Goal: Task Accomplishment & Management: Complete application form

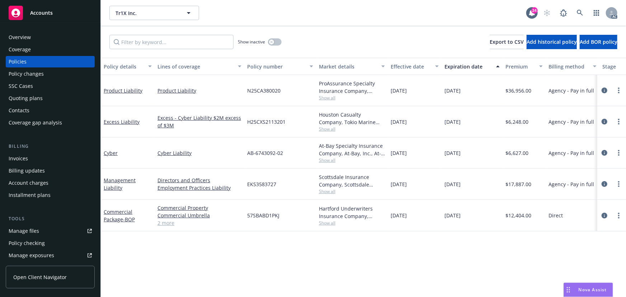
drag, startPoint x: 605, startPoint y: 215, endPoint x: 596, endPoint y: 213, distance: 9.1
click at [605, 215] on icon "circleInformation" at bounding box center [604, 216] width 6 height 6
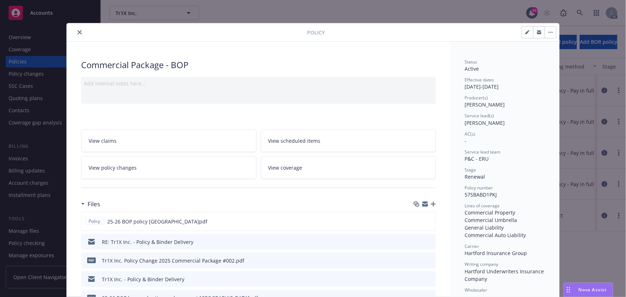
click at [162, 171] on link "View policy changes" at bounding box center [168, 167] width 175 height 23
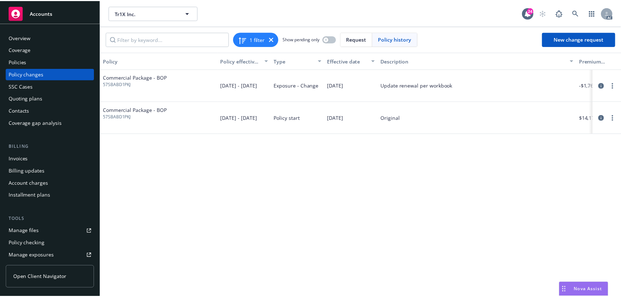
scroll to position [0, 198]
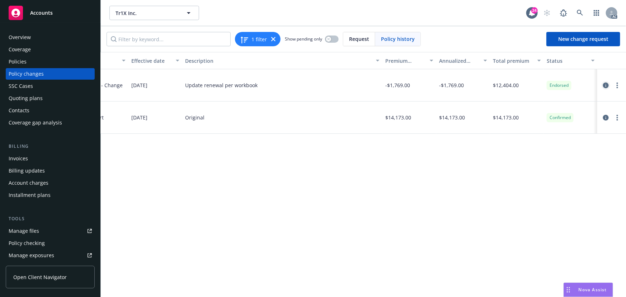
click at [605, 85] on icon "circleInformation" at bounding box center [606, 85] width 6 height 6
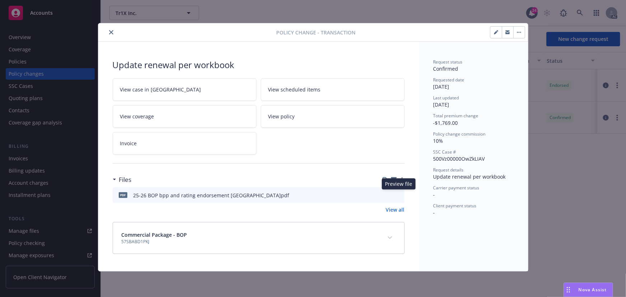
click at [400, 195] on icon "preview file" at bounding box center [397, 194] width 6 height 5
click at [110, 29] on button "close" at bounding box center [111, 32] width 9 height 9
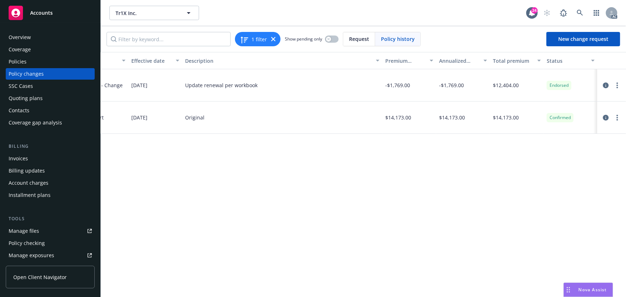
click at [14, 65] on div "Policies" at bounding box center [18, 61] width 18 height 11
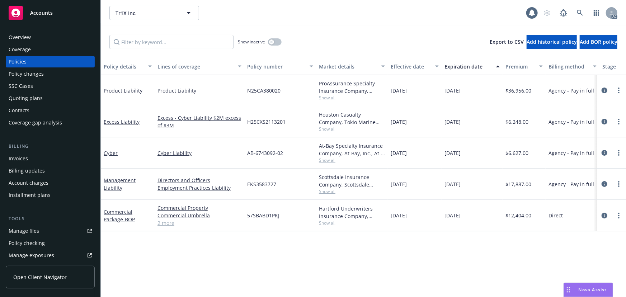
click at [22, 76] on div "Policy changes" at bounding box center [26, 73] width 35 height 11
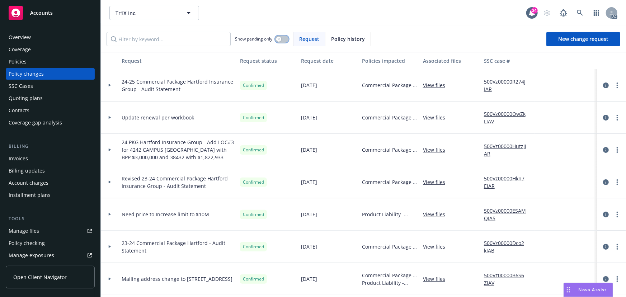
click at [285, 38] on button "button" at bounding box center [282, 38] width 14 height 7
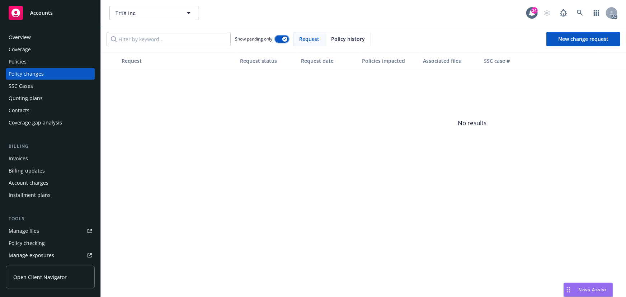
click at [285, 38] on icon "button" at bounding box center [284, 39] width 3 height 2
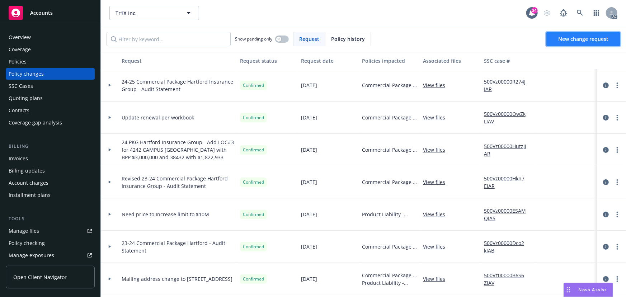
click at [566, 37] on span "New change request" at bounding box center [583, 38] width 50 height 7
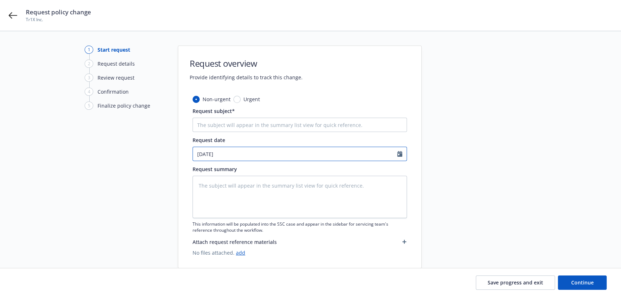
click at [245, 149] on input "[DATE]" at bounding box center [295, 154] width 204 height 14
select select "9"
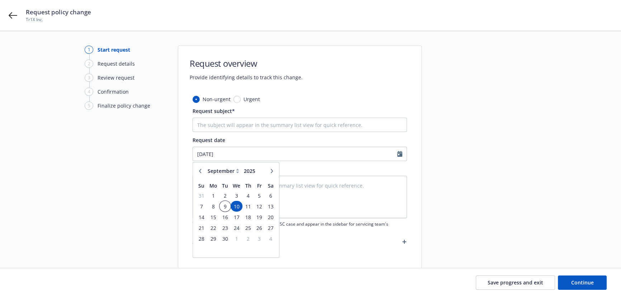
click at [225, 204] on span "9" at bounding box center [225, 205] width 10 height 9
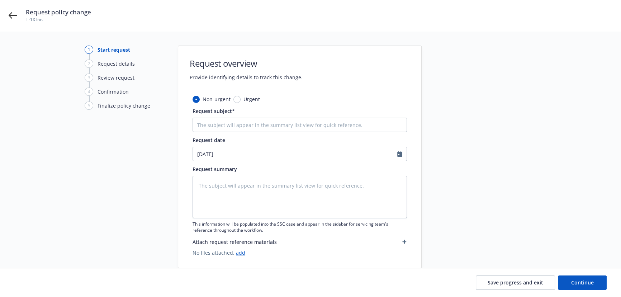
type textarea "x"
type input "[DATE]"
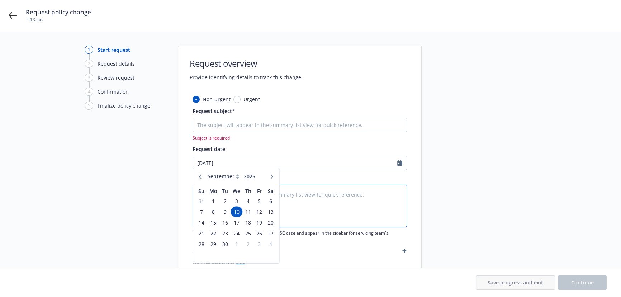
click at [226, 195] on textarea at bounding box center [299, 206] width 214 height 42
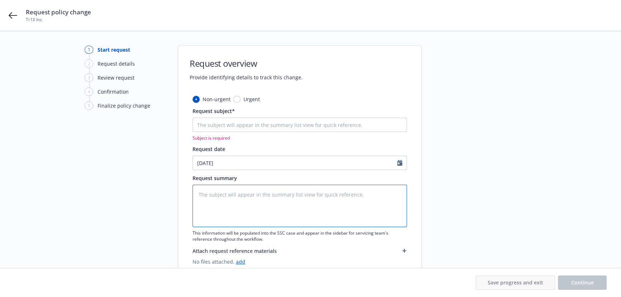
type textarea "e"
type textarea "x"
type textarea "eb"
type textarea "x"
type textarea "e"
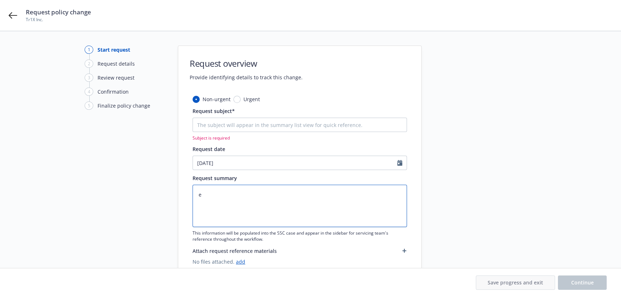
type textarea "x"
type textarea "en"
type textarea "x"
type textarea "end"
type textarea "x"
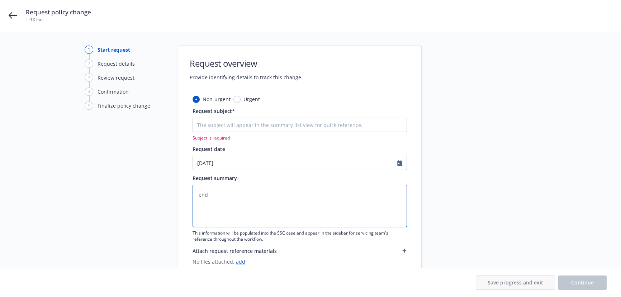
type textarea "endt"
type textarea "x"
type textarea "endts"
type textarea "x"
type textarea "endtss"
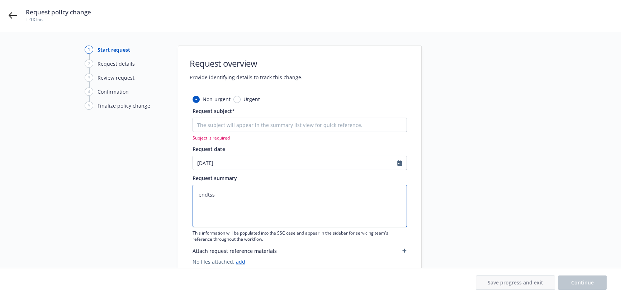
type textarea "x"
type textarea "endtssc"
type textarea "x"
type textarea "endtsscc"
type textarea "x"
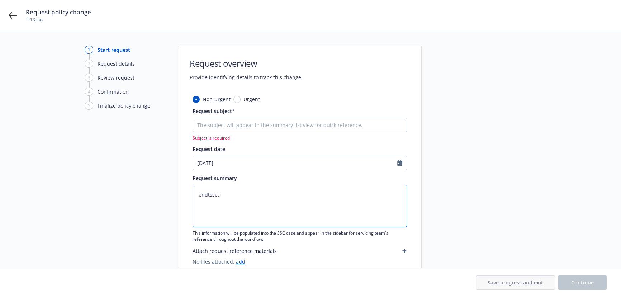
type textarea "endtsscca"
type textarea "x"
type textarea "endtssccas"
type textarea "x"
type textarea "endtssccase"
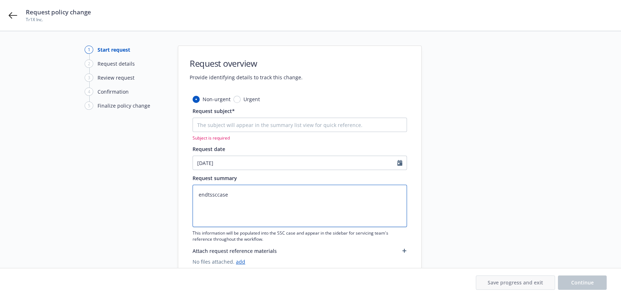
paste textarea "25 PKG Hartford Insurance Group -"
type textarea "x"
type textarea "25 PKG Hartford Insurance Group -"
type textarea "x"
click at [305, 194] on textarea "25 PKG Hartford Insurance Group -" at bounding box center [299, 206] width 214 height 42
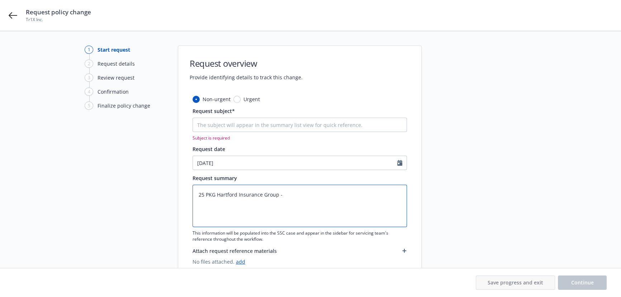
type textarea "25 PKG Hartford Insurance Group - C"
type textarea "x"
type textarea "25 PKG Hartford Insurance Group - Ch"
type textarea "x"
type textarea "25 PKG Hartford Insurance Group - Chn"
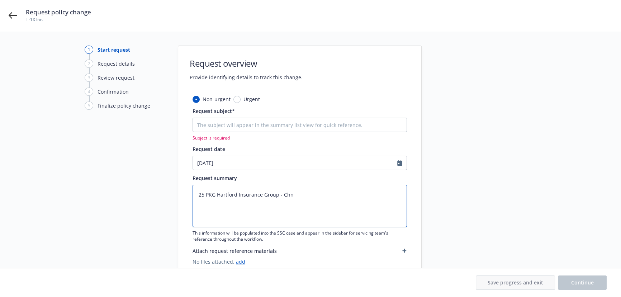
type textarea "x"
type textarea "25 PKG Hartford Insurance Group - Ch"
type textarea "x"
type textarea "25 PKG Hartford Insurance Group - Cha"
type textarea "x"
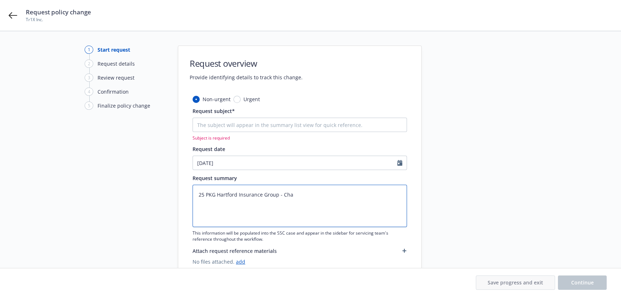
type textarea "25 PKG Hartford Insurance Group - Chan"
type textarea "x"
type textarea "25 PKG Hartford Insurance Group - [PERSON_NAME]"
type textarea "x"
type textarea "25 PKG Hartford Insurance Group - Change"
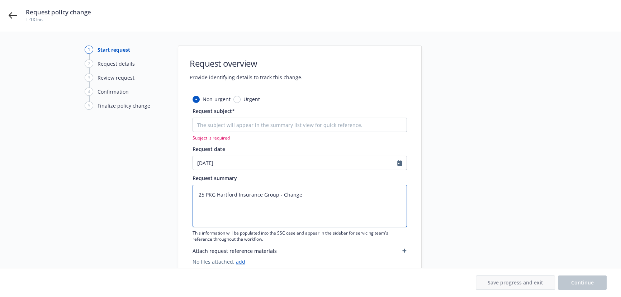
type textarea "x"
type textarea "25 PKG Hartford Insurance Group - Change"
type textarea "x"
type textarea "25 PKG Hartford Insurance Group - Change p"
type textarea "x"
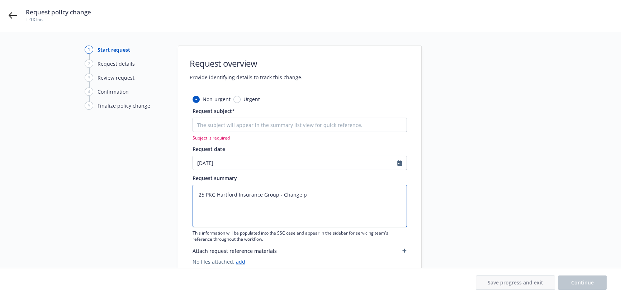
type textarea "25 PKG Hartford Insurance Group - Change pa"
type textarea "x"
type textarea "25 PKG Hartford Insurance Group - Change pay"
type textarea "x"
type textarea "25 PKG Hartford Insurance Group - Change payr"
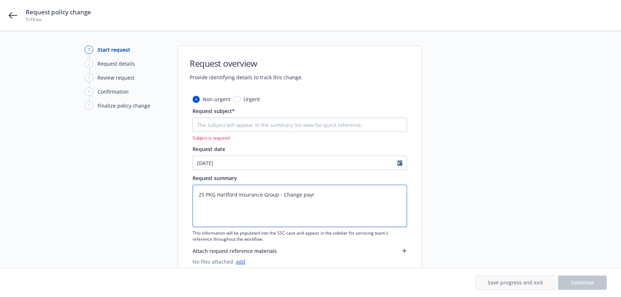
type textarea "x"
type textarea "25 PKG Hartford Insurance Group - Change payro"
type textarea "x"
type textarea "25 PKG Hartford Insurance Group - Change payrol"
type textarea "x"
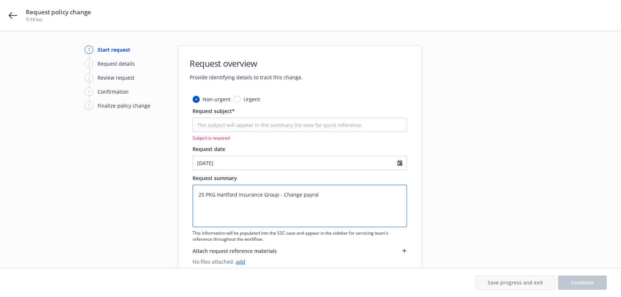
type textarea "25 PKG Hartford Insurance Group - Change payroll"
type textarea "x"
type textarea "25 PKG Hartford Insurance Group - Change payroll"
type textarea "x"
type textarea "25 PKG Hartford Insurance Group - Change payroll y"
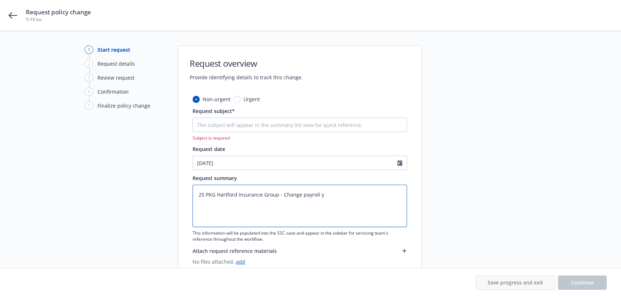
type textarea "x"
type textarea "25 PKG Hartford Insurance Group - Change payroll"
type textarea "x"
type textarea "25 PKG Hartford Insurance Group - Change payroll to"
type textarea "x"
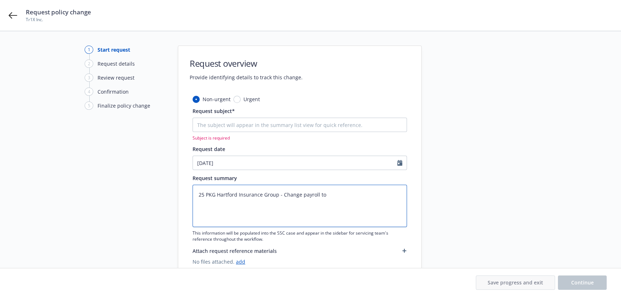
click at [330, 195] on textarea "25 PKG Hartford Insurance Group - Change payroll to" at bounding box center [299, 206] width 214 height 42
paste textarea "$6,643,900."
type textarea "25 PKG Hartford Insurance Group - Change payroll to $6,643,900."
type textarea "x"
paste textarea "$6,643,900."
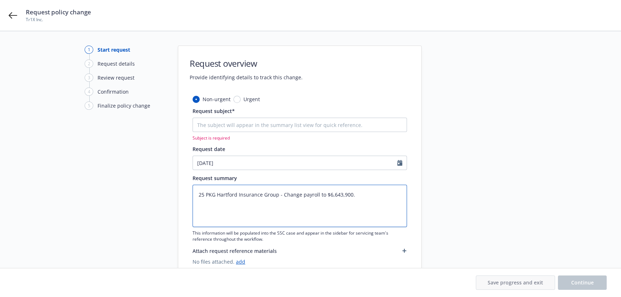
type textarea "25 PKG Hartford Insurance Group - Change payroll to $6,643,900.$6,643,900."
type textarea "x"
type textarea "25 PKG Hartford Insurance Group - Change payroll to $6,643,900.$6,643,900"
type textarea "x"
type textarea "25 PKG Hartford Insurance Group - Change payroll to $6,643,900.$6,643,90"
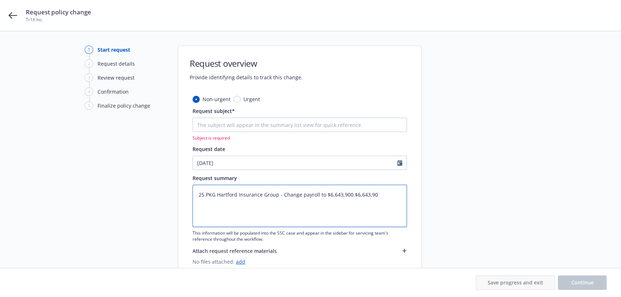
type textarea "x"
type textarea "25 PKG Hartford Insurance Group - Change payroll to $6,643,900.$6,643,9"
type textarea "x"
type textarea "25 PKG Hartford Insurance Group - Change payroll to $6,643,900.$6,643,"
type textarea "x"
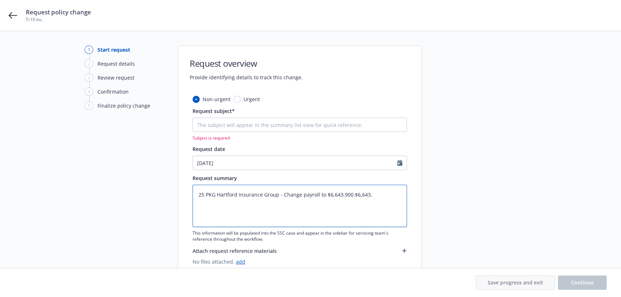
type textarea "25 PKG Hartford Insurance Group - Change payroll to $6,643,900.$6,643"
type textarea "x"
type textarea "25 PKG Hartford Insurance Group - Change payroll to $6,643,900.$6,6"
type textarea "x"
type textarea "25 PKG Hartford Insurance Group - Change payroll to $6,643,900.$6,"
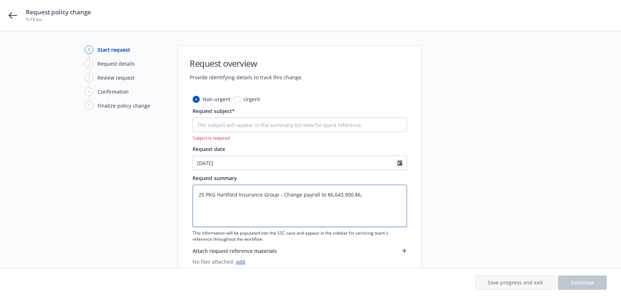
type textarea "x"
type textarea "25 PKG Hartford Insurance Group - Change payroll to $6,643,900.$6"
type textarea "x"
type textarea "25 PKG Hartford Insurance Group - Change payroll to $6,643,900.$"
type textarea "x"
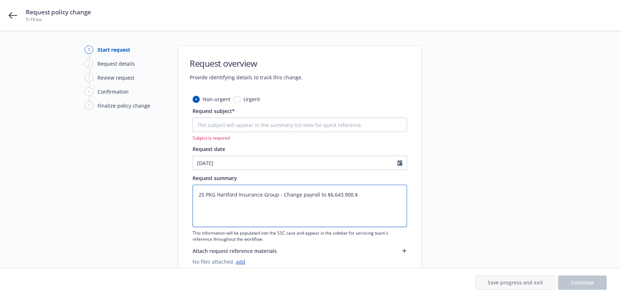
type textarea "25 PKG Hartford Insurance Group - Change payroll to $6,643,900."
type textarea "x"
type textarea "25 PKG Hartford Insurance Group - Change payroll to $6,643,900"
type textarea "x"
type textarea "25 PKG Hartford Insurance Group - Change payroll to $6,643,900"
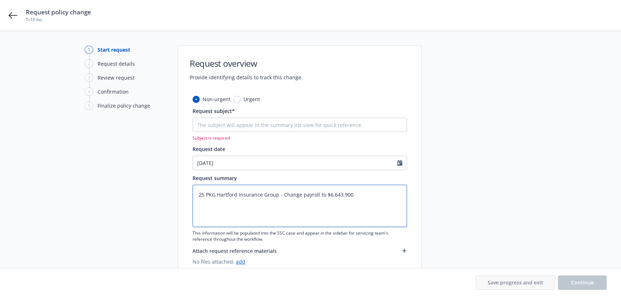
type textarea "x"
type textarea "25 PKG Hartford Insurance Group - Change payroll to $6,643,900 f"
type textarea "x"
type textarea "25 PKG Hartford Insurance Group - Change payroll to $6,643,900 fo"
type textarea "x"
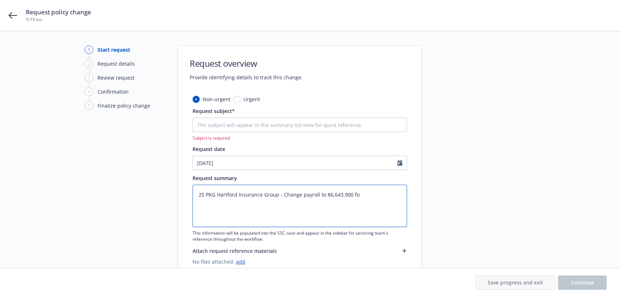
type textarea "25 PKG Hartford Insurance Group - Change payroll to $6,643,900 for"
type textarea "x"
type textarea "25 PKG Hartford Insurance Group - Change payroll to $6,643,900 forl"
type textarea "x"
type textarea "25 PKG Hartford Insurance Group - Change payroll to $6,643,900 for"
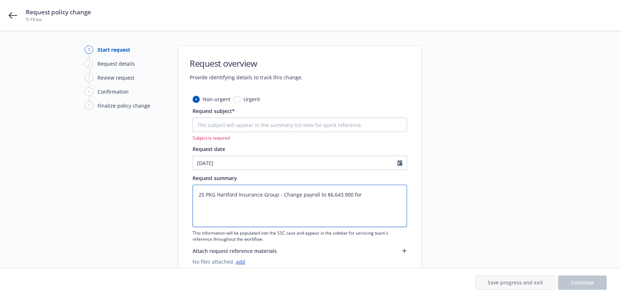
type textarea "x"
type textarea "25 PKG Hartford Insurance Group - Change payroll to $6,643,900 for"
type textarea "x"
type textarea "25 PKG Hartford Insurance Group - Change payroll to $6,643,900 for L"
type textarea "x"
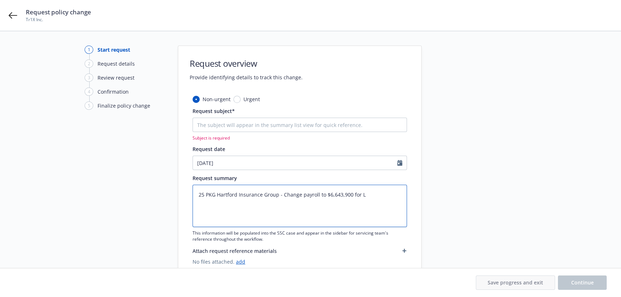
type textarea "25 PKG Hartford Insurance Group - Change payroll to $6,643,900 for LO"
type textarea "x"
type textarea "25 PKG Hartford Insurance Group - Change payroll to $6,643,900 for LOC"
type textarea "x"
type textarea "25 PKG Hartford Insurance Group - Change payroll to $6,643,900 for LOC#"
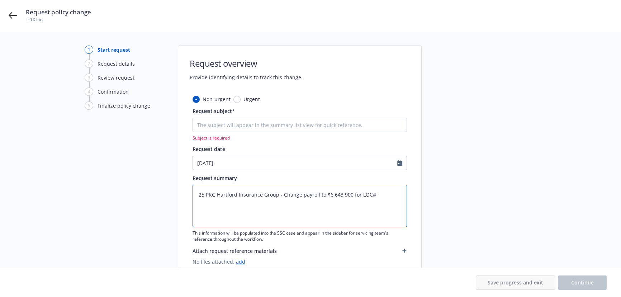
type textarea "x"
type textarea "25 PKG Hartford Insurance Group - Change payroll to $6,643,900 for LOC#1"
click at [301, 195] on textarea "25 PKG Hartford Insurance Group - Change payroll to $6,643,900 for LOC#1" at bounding box center [299, 206] width 214 height 42
type textarea "x"
type textarea "25 PKG Hartford Insurance Group - Change Cpayroll to $6,643,900 for LOC#1"
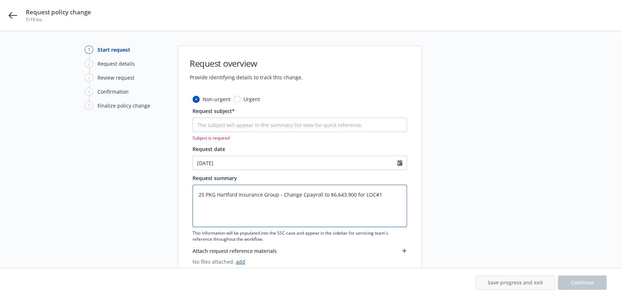
type textarea "x"
type textarea "25 PKG Hartford Insurance Group - Change CLpayroll to $6,643,900 for LOC#1"
type textarea "x"
type textarea "25 PKG Hartford Insurance Group - Change CLApayroll to $6,643,900 for LOC#1"
type textarea "x"
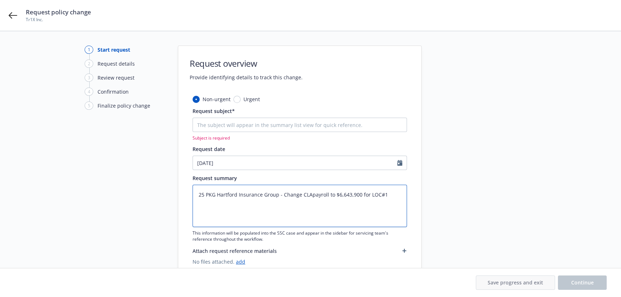
type textarea "25 PKG Hartford Insurance Group - Change CLpayroll to $6,643,900 for LOC#1"
type textarea "x"
type textarea "25 PKG Hartford Insurance Group - Change Cpayroll to $6,643,900 for LOC#1"
type textarea "x"
type textarea "25 PKG Hartford Insurance Group - Change payroll to $6,643,900 for LOC#1"
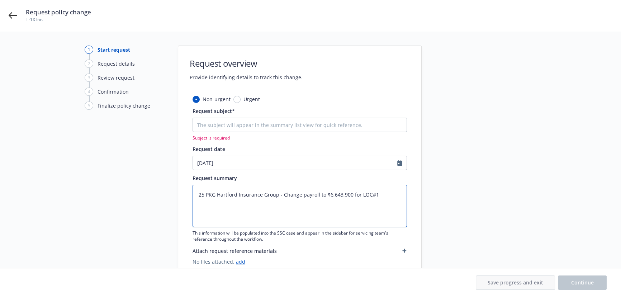
type textarea "x"
type textarea "25 PKG Hartford Insurance Group - Change cpayroll to $6,643,900 for LOC#1"
type textarea "x"
type textarea "25 PKG Hartford Insurance Group - Change clpayroll to $6,643,900 for LOC#1"
type textarea "x"
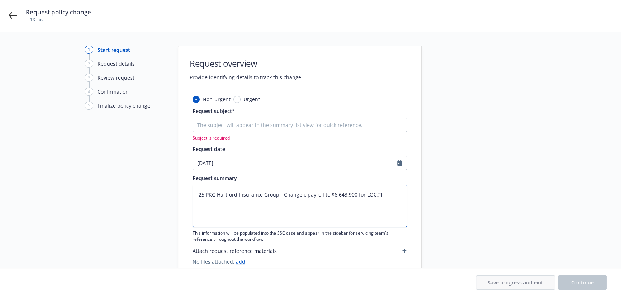
type textarea "25 PKG Hartford Insurance Group - Change clapayroll to $6,643,900 for LOC#1"
type textarea "x"
type textarea "25 PKG Hartford Insurance Group - Change claapayroll to $6,643,900 for LOC#1"
type textarea "x"
type textarea "25 PKG Hartford Insurance Group - Change claa payroll to $6,643,900 for LOC#1"
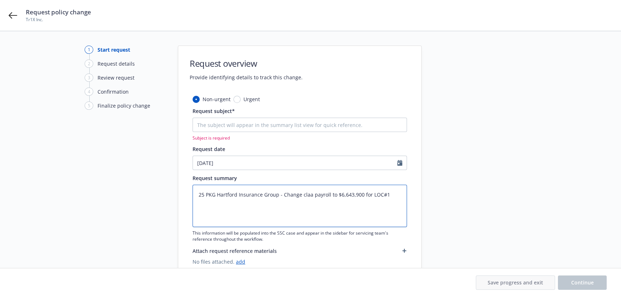
type textarea "x"
type textarea "25 PKG Hartford Insurance Group - Change claa cpayroll to $6,643,900 for LOC#1"
type textarea "x"
type textarea "25 PKG Hartford Insurance Group - Change claa copayroll to $6,643,900 for LOC#1"
type textarea "x"
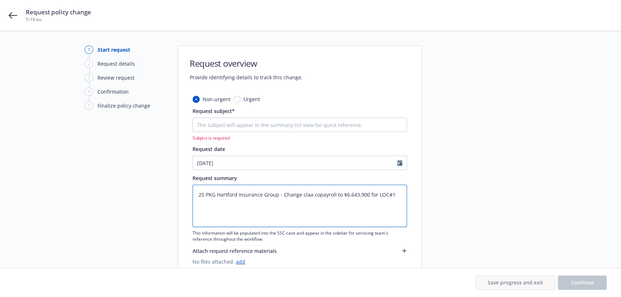
type textarea "25 PKG Hartford Insurance Group - Change claa codpayroll to $6,643,900 for LOC#1"
type textarea "x"
type textarea "25 PKG Hartford Insurance Group - Change claa codepayroll to $6,643,900 for LOC…"
type textarea "x"
type textarea "25 PKG Hartford Insurance Group - Change claa code payroll to $6,643,900 for LO…"
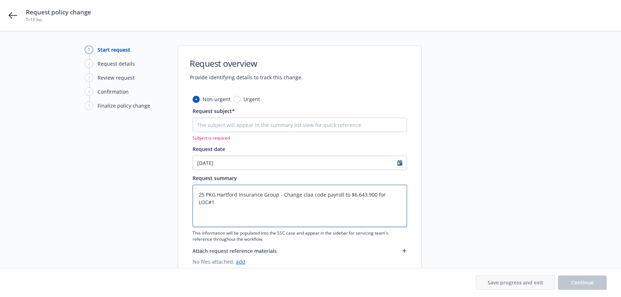
type textarea "x"
type textarea "25 PKG Hartford Insurance Group - Change claa code 3payroll to $6,643,900 for L…"
type textarea "x"
type textarea "25 PKG Hartford Insurance Group - Change claa code 38payroll to $6,643,900 for …"
type textarea "x"
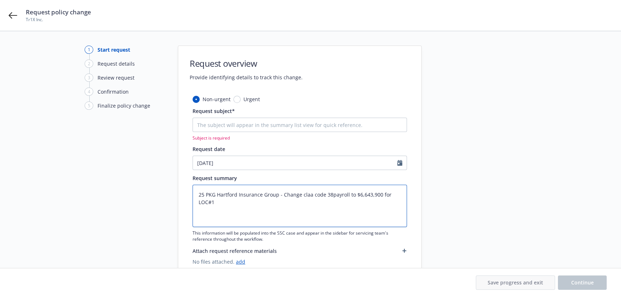
type textarea "25 PKG Hartford Insurance Group - Change claa code 384payroll to $6,643,900 for…"
type textarea "x"
type textarea "25 PKG Hartford Insurance Group - Change claa code 3843payroll to $6,643,900 fo…"
type textarea "x"
type textarea "25 PKG Hartford Insurance Group - Change claa code 38432payroll to $6,643,900 f…"
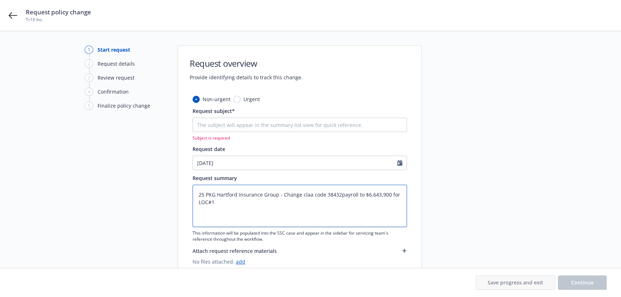
click at [309, 196] on textarea "25 PKG Hartford Insurance Group - Change claa code 38432payroll to $6,643,900 f…" at bounding box center [299, 206] width 214 height 42
type textarea "x"
type textarea "25 PKG Hartford Insurance Group - Change clas code 38432payroll to $6,643,900 f…"
type textarea "x"
type textarea "25 PKG Hartford Insurance Group - Change class code 38432payroll to $6,643,900 …"
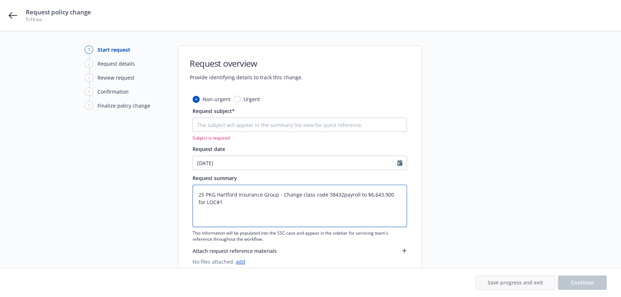
drag, startPoint x: 250, startPoint y: 204, endPoint x: 199, endPoint y: 181, distance: 56.0
click at [199, 181] on div "Request summary 25 PKG Hartford Insurance Group - Change class code 38432payrol…" at bounding box center [299, 208] width 214 height 68
click at [339, 197] on textarea "25 PKG Hartford Insurance Group - Change class code 38432payroll to $6,643,900 …" at bounding box center [299, 206] width 214 height 42
type textarea "x"
drag, startPoint x: 246, startPoint y: 208, endPoint x: 194, endPoint y: 188, distance: 56.1
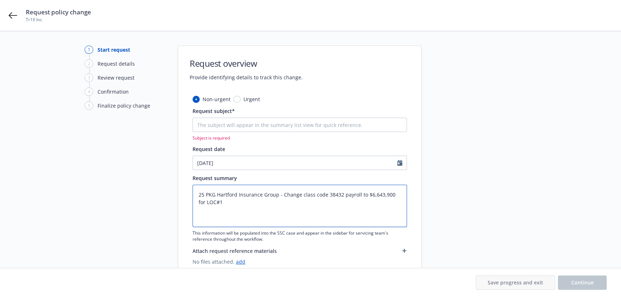
click at [194, 188] on textarea "25 PKG Hartford Insurance Group - Change class code 38432 payroll to $6,643,900…" at bounding box center [299, 206] width 214 height 42
type textarea "25 PKG Hartford Insurance Group - Change class code 38432 payroll to $6,643,900…"
click at [244, 121] on input "Request subject*" at bounding box center [299, 125] width 214 height 14
paste input "25 PKG Hartford Insurance Group - Change class code 38432 payroll to $6,643,900…"
type textarea "x"
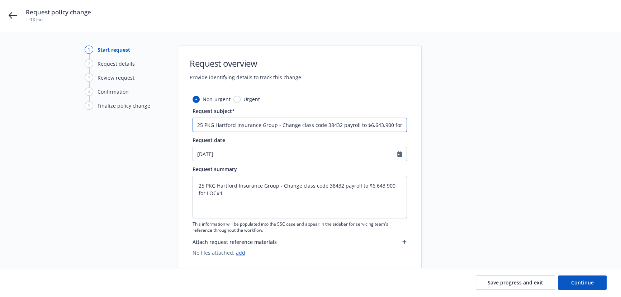
scroll to position [0, 11]
type input "25 PKG Hartford Insurance Group - Change class code 38432 payroll to $6,643,900…"
paste textarea "The exposure base at Location 1, Building 1 has been revised: Research & Develo…"
type textarea "x"
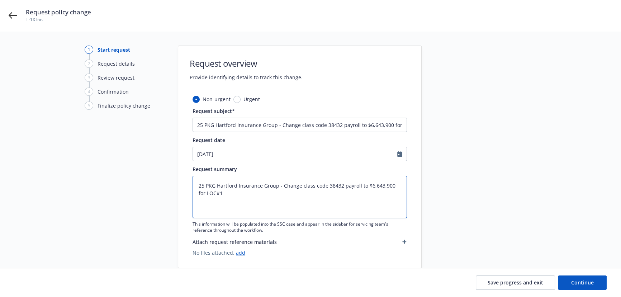
type textarea "The exposure base at Location 1, Building 1 has been revised: Research & Develo…"
drag, startPoint x: 199, startPoint y: 191, endPoint x: 175, endPoint y: 154, distance: 43.2
click at [343, 184] on textarea "The exposure base at Location 1, Building 1 has been revised: Research & Develo…" at bounding box center [299, 197] width 214 height 42
type textarea "x"
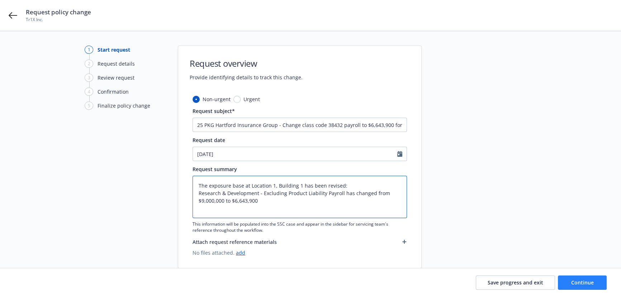
type textarea "The exposure base at Location 1, Building 1 has been revised: Research & Develo…"
click at [591, 280] on span "Continue" at bounding box center [582, 282] width 23 height 7
type textarea "x"
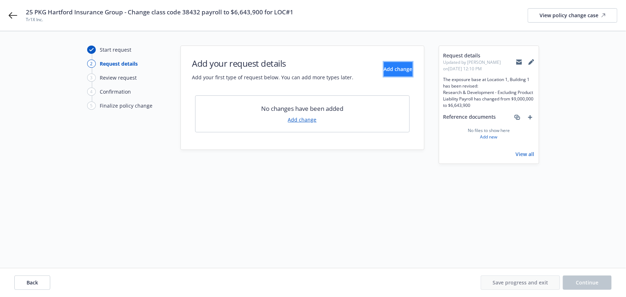
click at [387, 70] on span "Add change" at bounding box center [398, 69] width 29 height 7
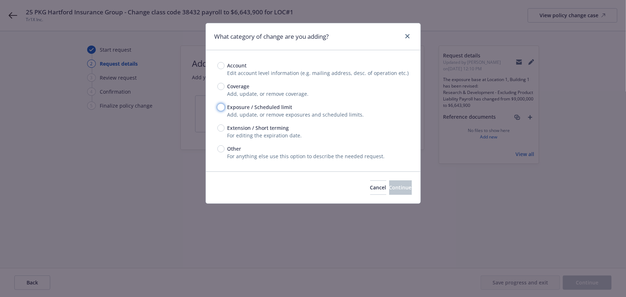
click at [219, 107] on input "Exposure / Scheduled limit" at bounding box center [220, 107] width 7 height 7
radio input "true"
click at [408, 190] on button "Continue" at bounding box center [400, 187] width 23 height 14
type textarea "x"
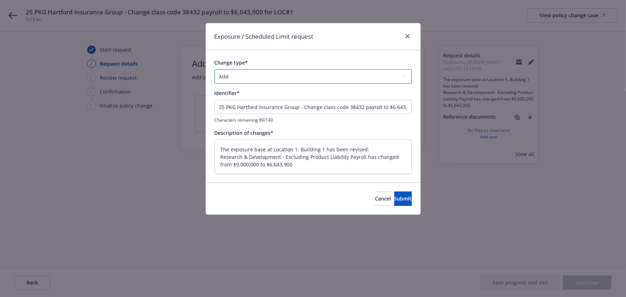
click at [256, 80] on select "Add Audit Change Remove" at bounding box center [312, 76] width 197 height 14
select select "CHANGE"
click at [214, 69] on select "Add Audit Change Remove" at bounding box center [312, 76] width 197 height 14
drag, startPoint x: 295, startPoint y: 107, endPoint x: -28, endPoint y: 84, distance: 324.5
click at [0, 84] on html "25 PKG Hartford Insurance Group - Change class code 38432 payroll to $6,643,900…" at bounding box center [313, 148] width 626 height 297
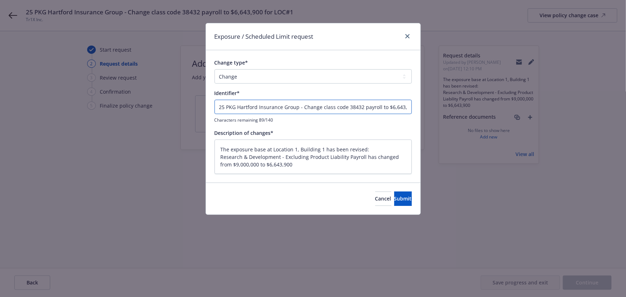
type textarea "x"
type input "p - Change class code 38432 payroll to $6,643,900 for LOC#1"
type textarea "x"
type input "- Change class code 38432 payroll to $6,643,900 for LOC#1"
type textarea "x"
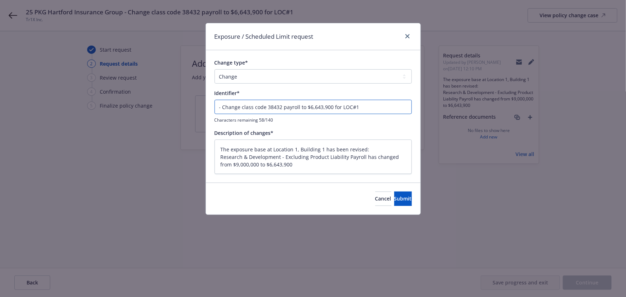
type input "E - Change class code 38432 payroll to $6,643,900 for LOC#1"
type textarea "x"
type input "EN - Change class code 38432 payroll to $6,643,900 for LOC#1"
type textarea "x"
type input "ENT - Change class code 38432 payroll to $6,643,900 for LOC#1"
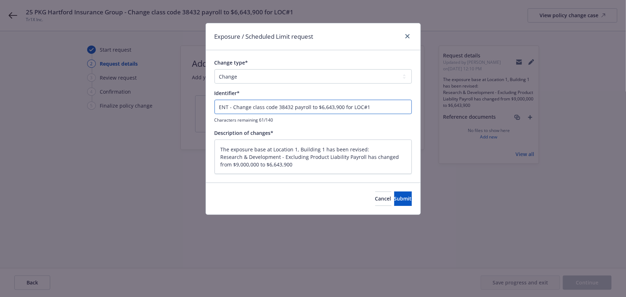
type textarea "x"
type input "ENT@ - Change class code 38432 payroll to $6,643,900 for LOC#1"
type textarea "x"
type input "ENT - Change class code 38432 payroll to $6,643,900 for LOC#1"
type textarea "x"
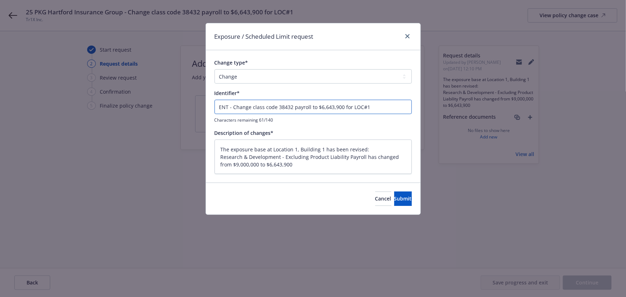
type input "ENT# - Change class code 38432 payroll to $6,643,900 for LOC#1"
type textarea "x"
type input "ENT#0 - Change class code 38432 payroll to $6,643,900 for LOC#1"
type textarea "x"
type input "ENT#00 - Change class code 38432 payroll to $6,643,900 for LOC#1"
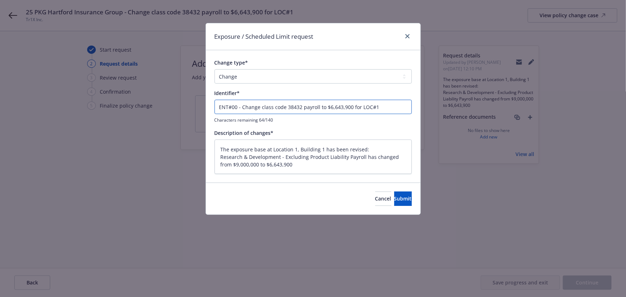
type textarea "x"
type input "ENT#002 - Change class code 38432 payroll to $6,643,900 for LOC#1"
click at [225, 107] on input "ENT#002 - Change class code 38432 payroll to $6,643,900 for LOC#1" at bounding box center [312, 107] width 197 height 14
click at [394, 197] on span "Submit" at bounding box center [403, 198] width 18 height 7
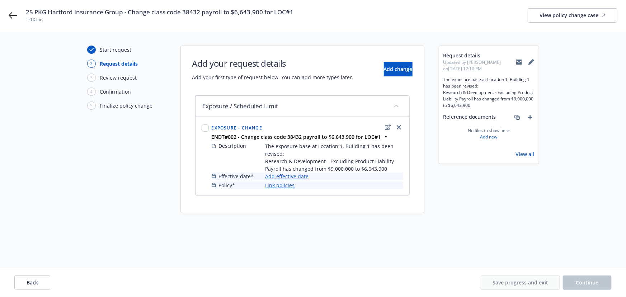
click at [289, 177] on link "Add effective date" at bounding box center [286, 176] width 43 height 8
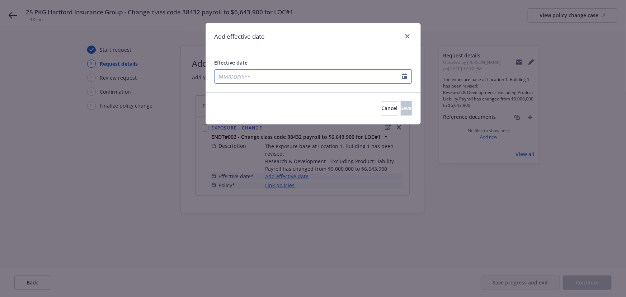
click at [262, 78] on input "Effective date" at bounding box center [308, 77] width 187 height 14
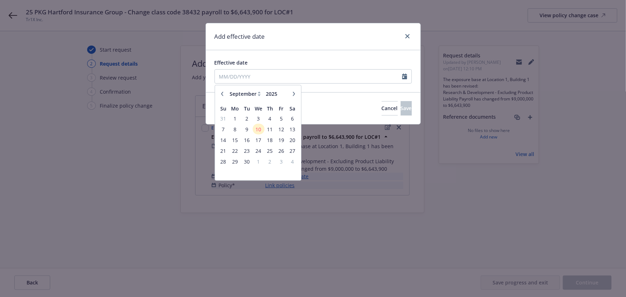
click at [220, 94] on icon "button" at bounding box center [222, 93] width 4 height 4
click at [292, 126] on span "9" at bounding box center [292, 128] width 10 height 9
click at [286, 56] on div "Effective date [DATE] January February March April May June July August Septemb…" at bounding box center [313, 71] width 214 height 42
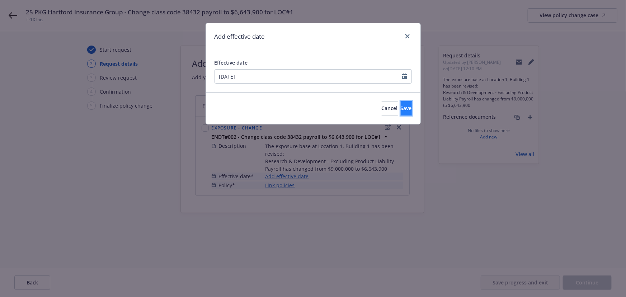
click at [400, 105] on span "Save" at bounding box center [405, 108] width 11 height 7
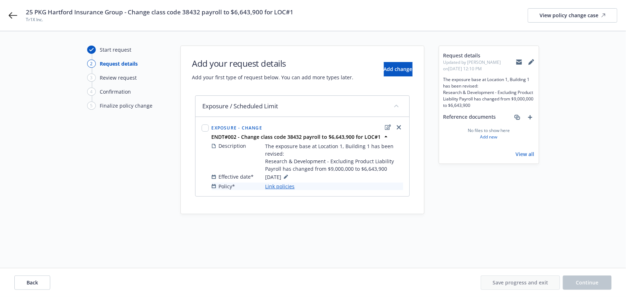
click at [274, 186] on link "Link policies" at bounding box center [279, 186] width 29 height 8
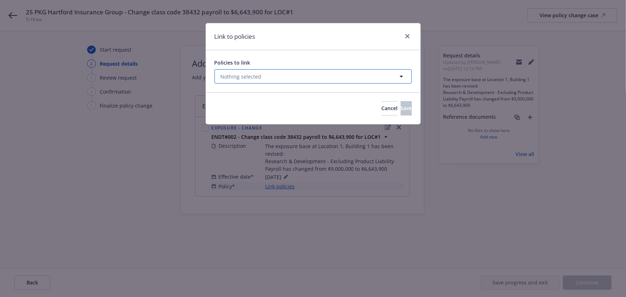
click at [269, 78] on button "Nothing selected" at bounding box center [312, 76] width 197 height 14
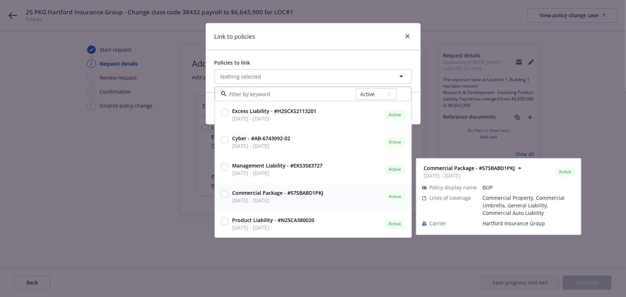
drag, startPoint x: 223, startPoint y: 195, endPoint x: 247, endPoint y: 161, distance: 40.9
click at [223, 195] on input "checkbox" at bounding box center [224, 194] width 7 height 7
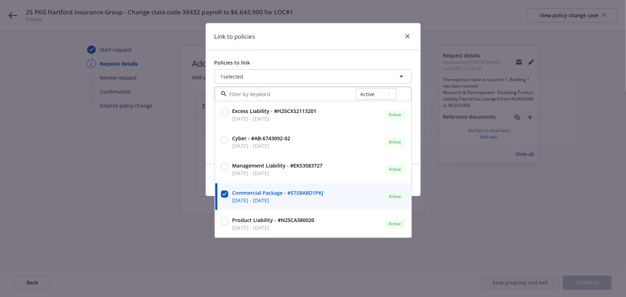
click at [304, 28] on div "Link to policies" at bounding box center [313, 36] width 214 height 27
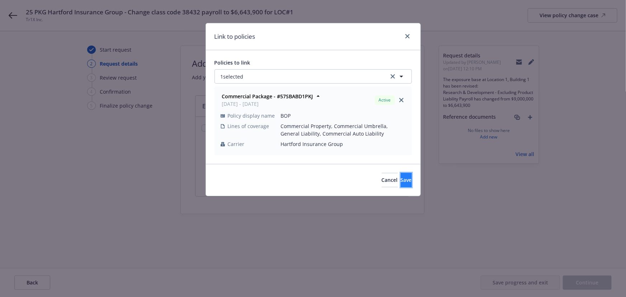
click at [400, 181] on span "Save" at bounding box center [405, 179] width 11 height 7
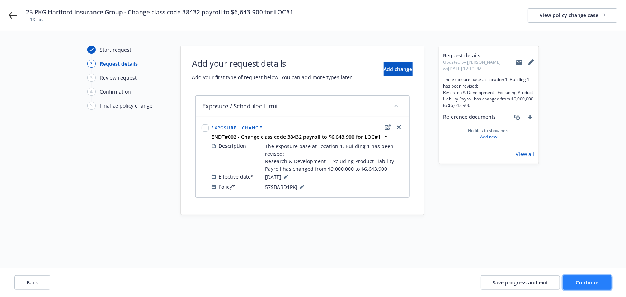
click at [595, 277] on button "Continue" at bounding box center [586, 282] width 49 height 14
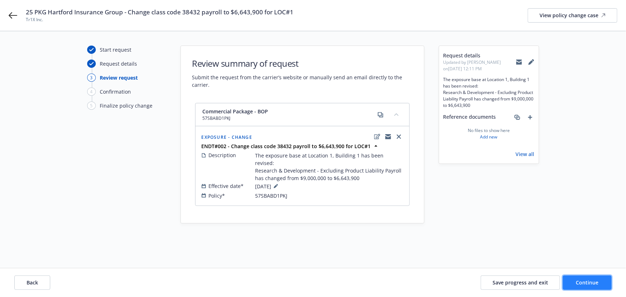
click at [595, 278] on button "Continue" at bounding box center [586, 282] width 49 height 14
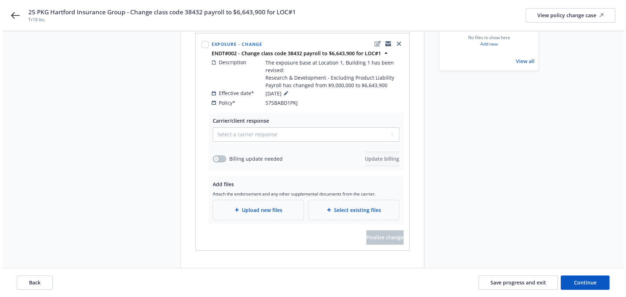
scroll to position [100, 0]
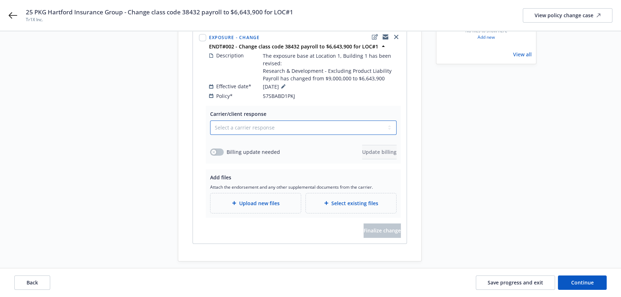
click at [237, 121] on select "Select a carrier response Accepted Accepted with revision No endorsement needed…" at bounding box center [303, 127] width 186 height 14
click at [210, 120] on select "Select a carrier response Accepted Accepted with revision No endorsement needed…" at bounding box center [303, 127] width 186 height 14
click at [220, 148] on button "button" at bounding box center [217, 151] width 14 height 7
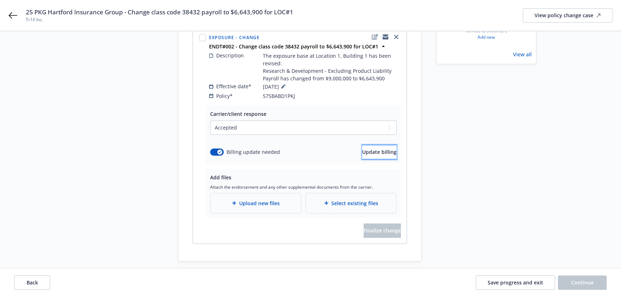
click at [362, 148] on span "Update billing" at bounding box center [379, 151] width 34 height 7
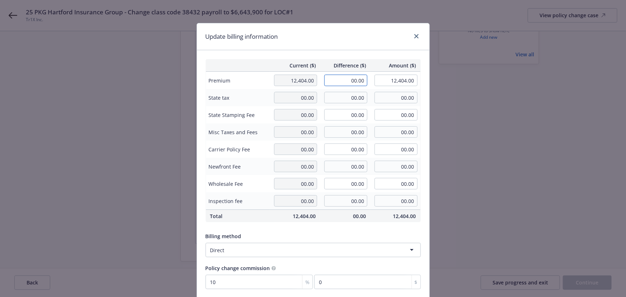
click at [347, 79] on input "00.00" at bounding box center [345, 80] width 43 height 11
click at [345, 21] on div "Update billing information Current ($) Difference ($) Amount ($) Premium 12,404…" at bounding box center [313, 148] width 626 height 297
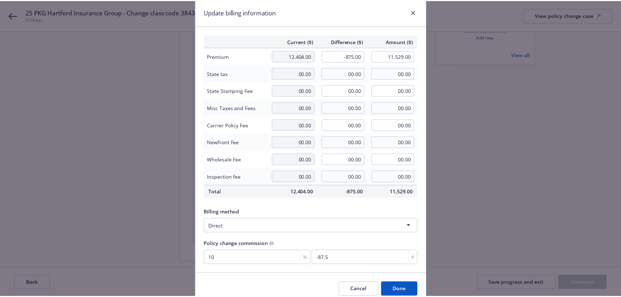
scroll to position [56, 0]
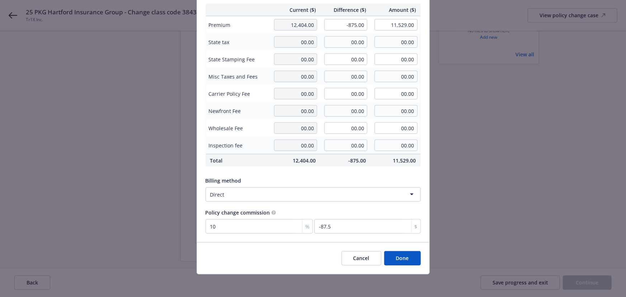
click at [403, 262] on button "Done" at bounding box center [402, 258] width 37 height 14
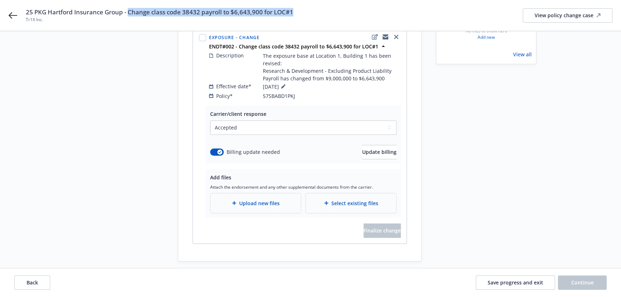
drag, startPoint x: 132, startPoint y: 13, endPoint x: 296, endPoint y: 10, distance: 164.2
click at [296, 10] on div "25 PKG Hartford Insurance Group - Change class code 38432 payroll to $6,643,900…" at bounding box center [319, 15] width 586 height 15
copy span "Change class code 38432 payroll to $6,643,900 for LOC#1"
click at [242, 199] on span "Upload new files" at bounding box center [259, 203] width 41 height 8
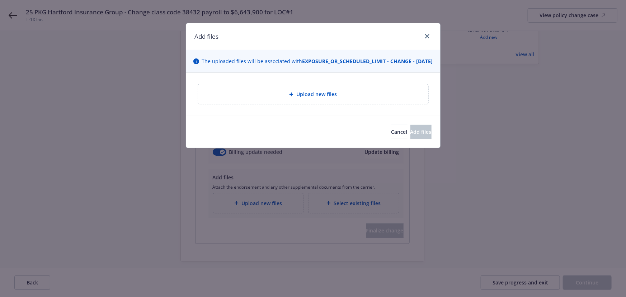
click at [315, 98] on span "Upload new files" at bounding box center [316, 94] width 41 height 8
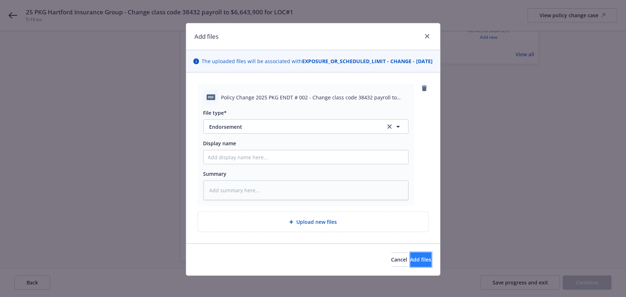
click at [421, 265] on button "Add files" at bounding box center [420, 259] width 21 height 14
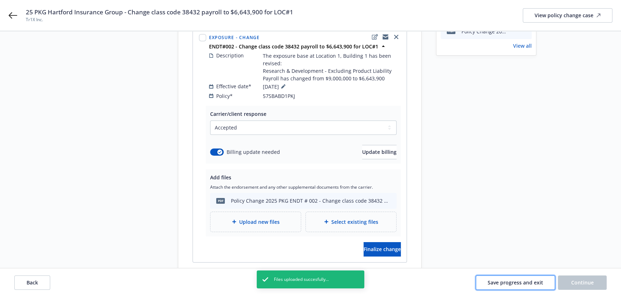
click at [509, 284] on span "Save progress and exit" at bounding box center [516, 282] width 56 height 7
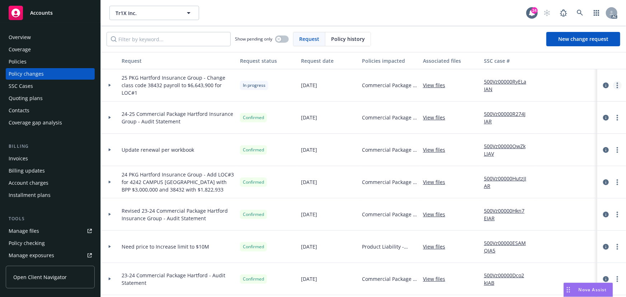
click at [616, 84] on icon "more" at bounding box center [616, 85] width 1 height 6
click at [548, 139] on link "Resume workflow" at bounding box center [554, 143] width 123 height 14
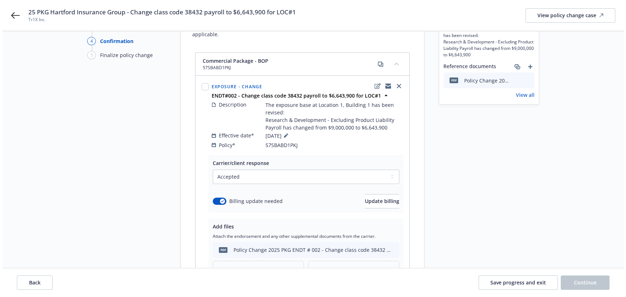
scroll to position [118, 0]
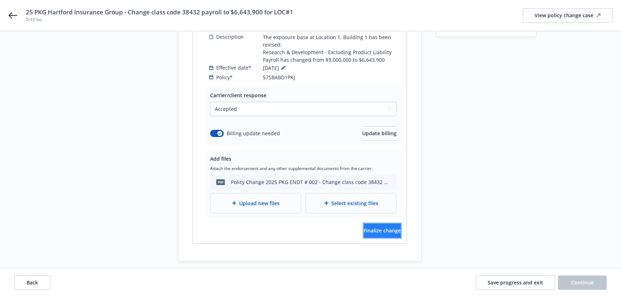
click at [390, 223] on button "Finalize change" at bounding box center [381, 230] width 37 height 14
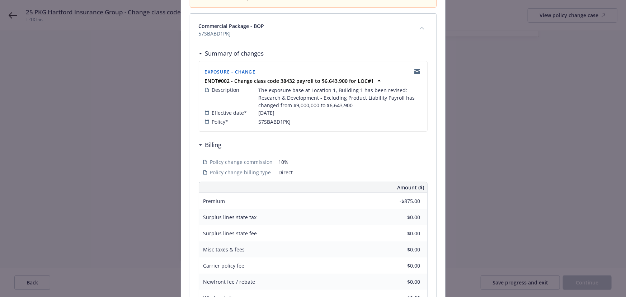
scroll to position [195, 0]
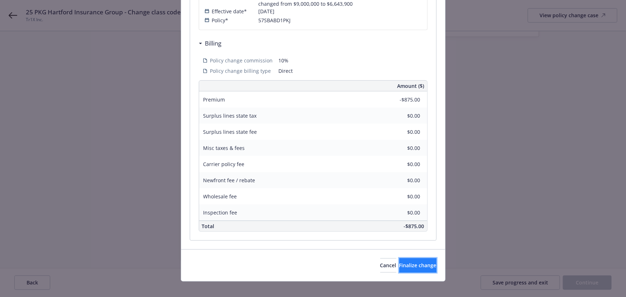
click at [409, 262] on span "Finalize change" at bounding box center [417, 265] width 37 height 7
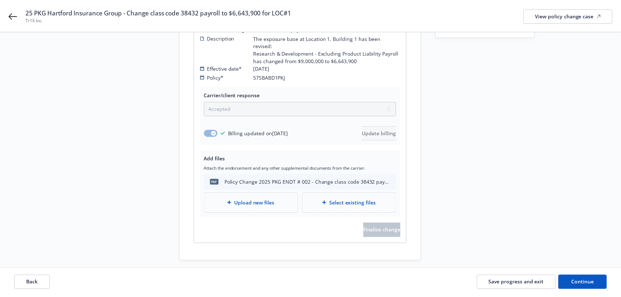
scroll to position [110, 0]
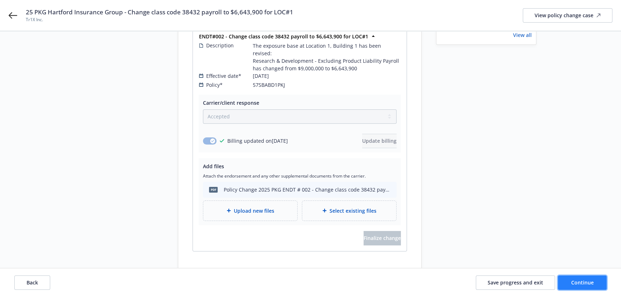
click at [579, 284] on span "Continue" at bounding box center [582, 282] width 23 height 7
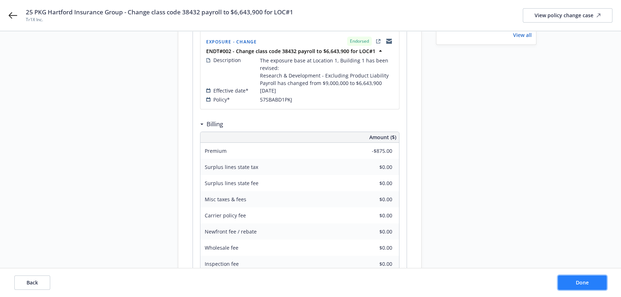
click at [579, 285] on span "Done" at bounding box center [582, 282] width 13 height 7
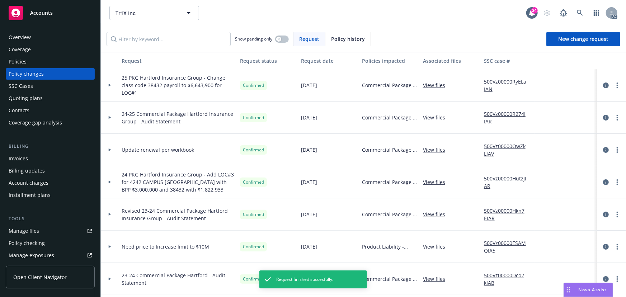
click at [500, 82] on link "500Vz00000RyELaIAN" at bounding box center [508, 85] width 48 height 15
